Goal: Find specific page/section: Find specific page/section

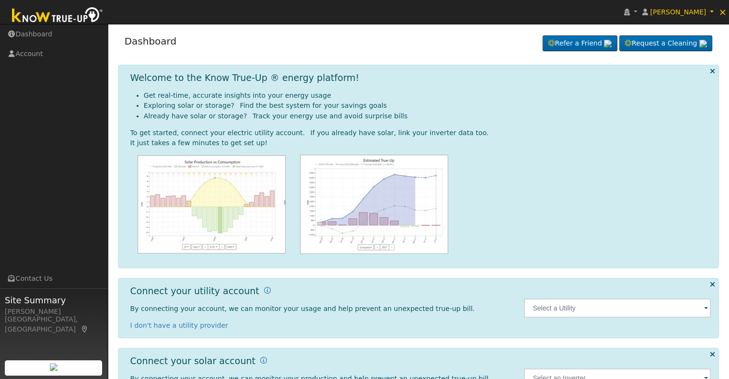
click at [705, 305] on span at bounding box center [706, 308] width 4 height 11
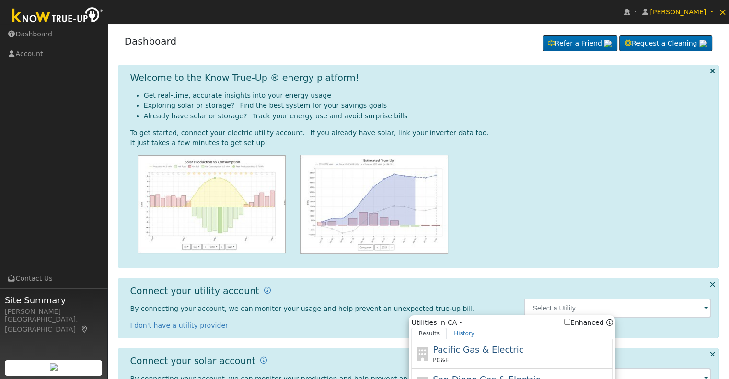
click at [465, 349] on span "Pacific Gas & Electric" at bounding box center [478, 350] width 91 height 10
type input "PG&E"
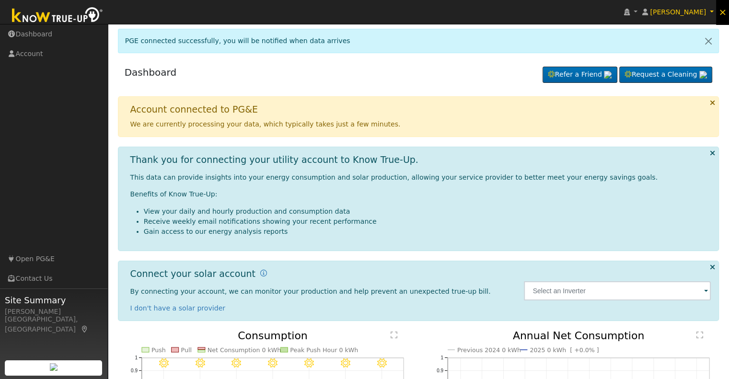
click at [723, 13] on span "×" at bounding box center [722, 12] width 8 height 12
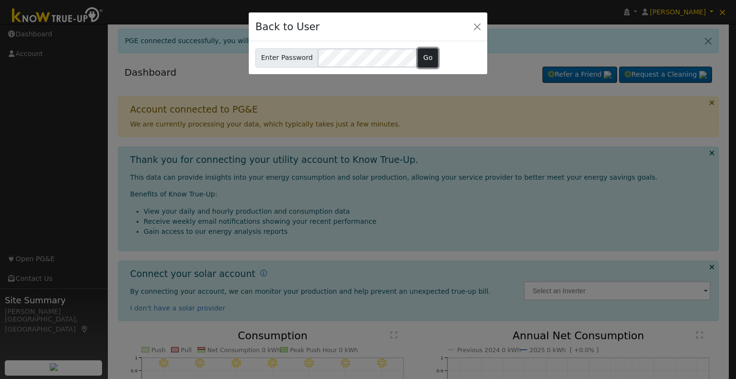
click at [422, 61] on button "Go" at bounding box center [428, 57] width 21 height 19
